Goal: Task Accomplishment & Management: Manage account settings

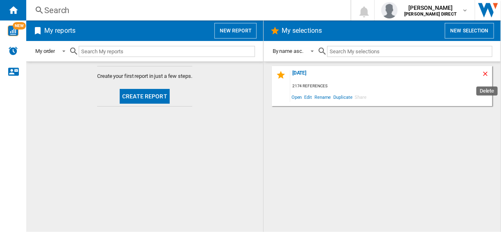
click at [483, 72] on ng-md-icon "Delete" at bounding box center [487, 75] width 10 height 10
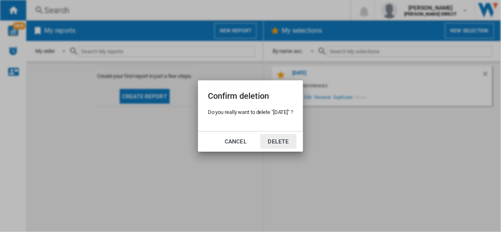
click at [279, 139] on button "Delete" at bounding box center [279, 141] width 36 height 15
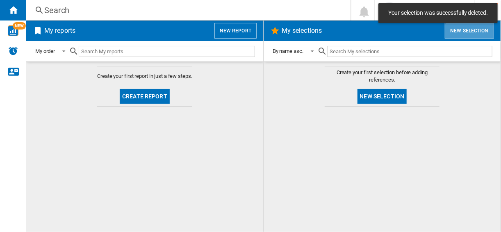
click at [466, 36] on button "New selection" at bounding box center [469, 31] width 49 height 16
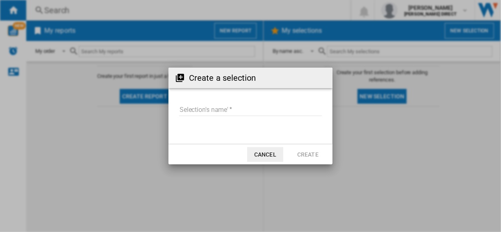
click at [268, 105] on input "Selection's name'" at bounding box center [250, 110] width 143 height 12
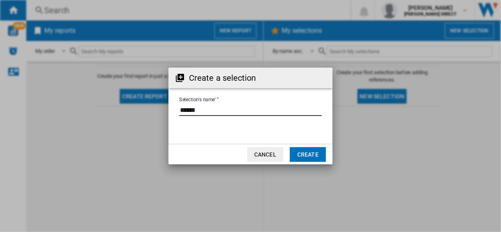
type input "******"
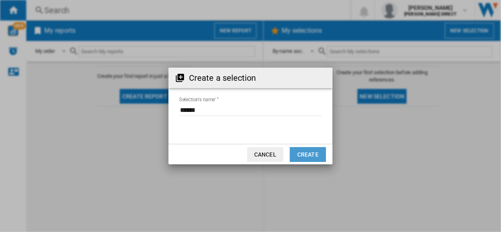
click at [318, 153] on button "Create" at bounding box center [308, 154] width 36 height 15
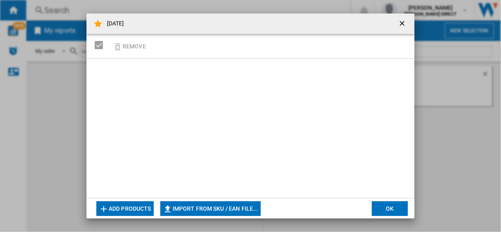
drag, startPoint x: 187, startPoint y: 197, endPoint x: 193, endPoint y: 204, distance: 9.9
click at [187, 197] on div at bounding box center [251, 129] width 328 height 140
click at [193, 204] on button "Import from SKU / EAN file..." at bounding box center [210, 208] width 101 height 15
type input "**********"
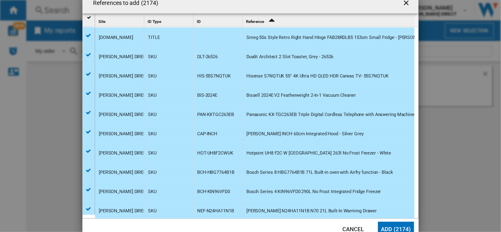
click at [389, 222] on button "Add (2174)" at bounding box center [396, 229] width 36 height 15
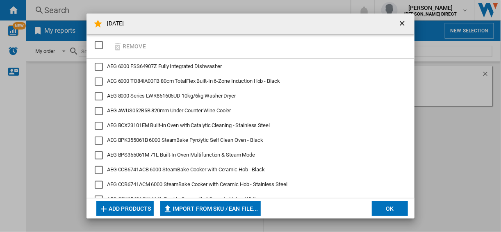
click at [387, 208] on button "OK" at bounding box center [390, 208] width 36 height 15
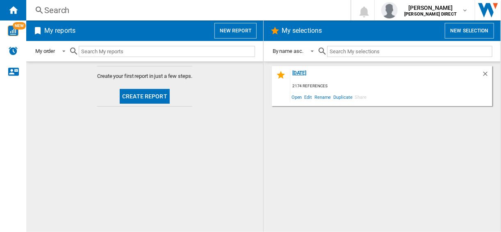
click at [299, 76] on div "[DATE]" at bounding box center [387, 75] width 192 height 11
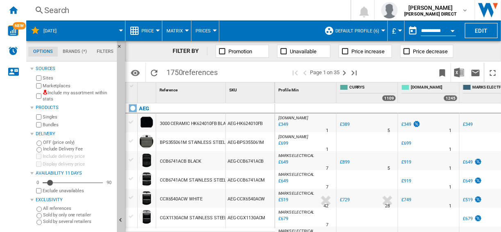
click at [40, 82] on div "Marketplaces" at bounding box center [73, 86] width 79 height 8
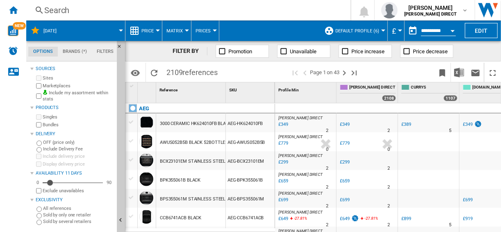
click at [329, 27] on ng-md-icon at bounding box center [330, 31] width 10 height 10
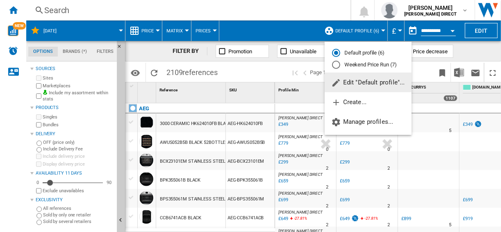
click at [353, 66] on md-radio-button "Weekend Price Run (7)" at bounding box center [368, 65] width 72 height 8
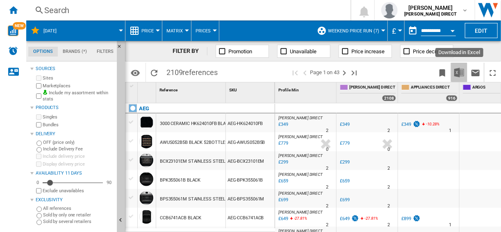
click at [460, 77] on img "Download in Excel" at bounding box center [460, 73] width 10 height 10
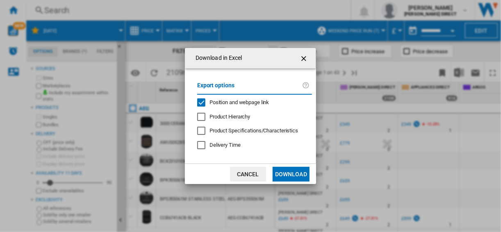
click at [220, 105] on span "Position and webpage link" at bounding box center [240, 102] width 60 height 6
click at [286, 173] on button "Download" at bounding box center [291, 174] width 37 height 15
